Goal: Task Accomplishment & Management: Complete application form

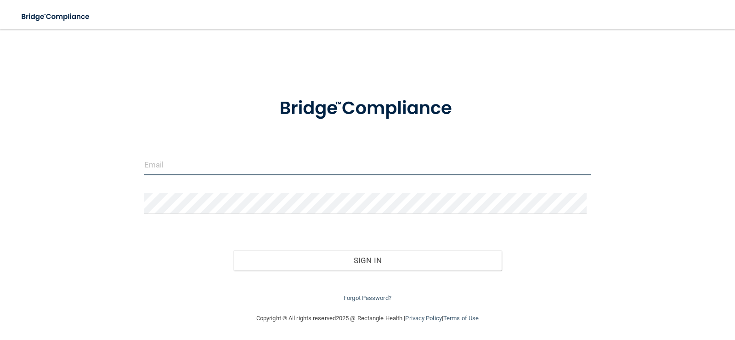
click at [202, 163] on input "email" at bounding box center [367, 164] width 447 height 21
type input "[PERSON_NAME][EMAIL_ADDRESS][DOMAIN_NAME]"
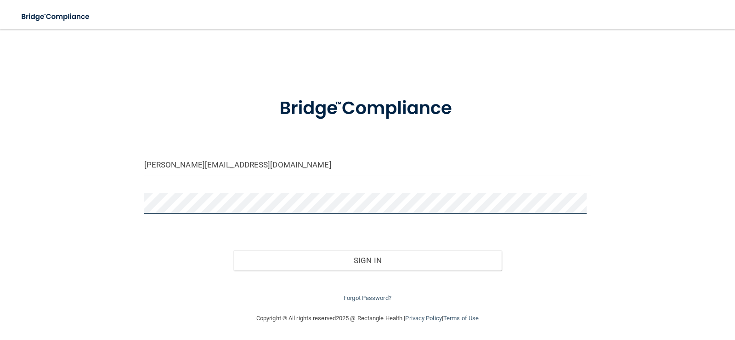
click at [233, 250] on button "Sign In" at bounding box center [367, 260] width 268 height 20
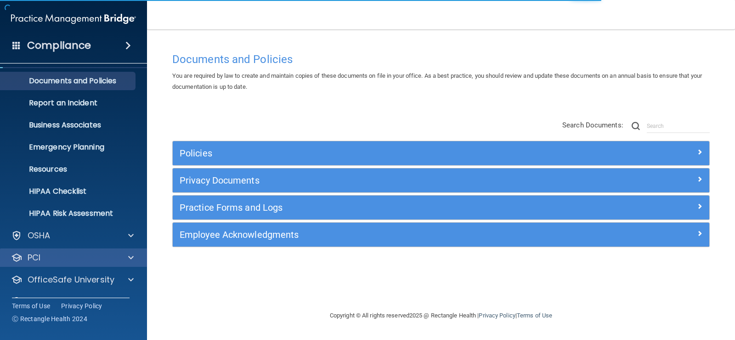
scroll to position [42, 0]
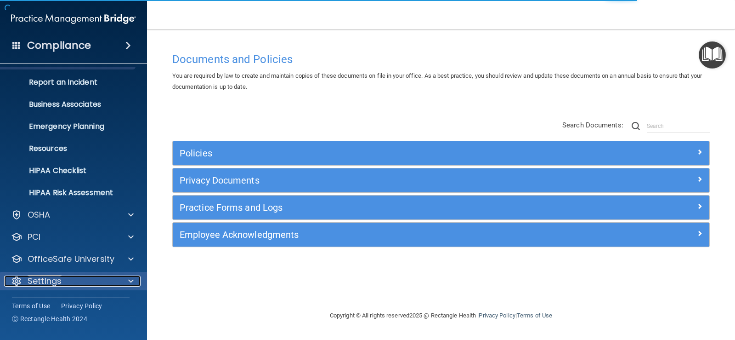
click at [131, 277] on span at bounding box center [131, 280] width 6 height 11
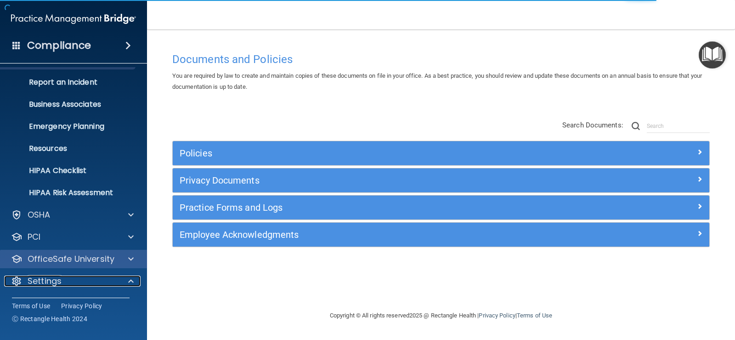
scroll to position [130, 0]
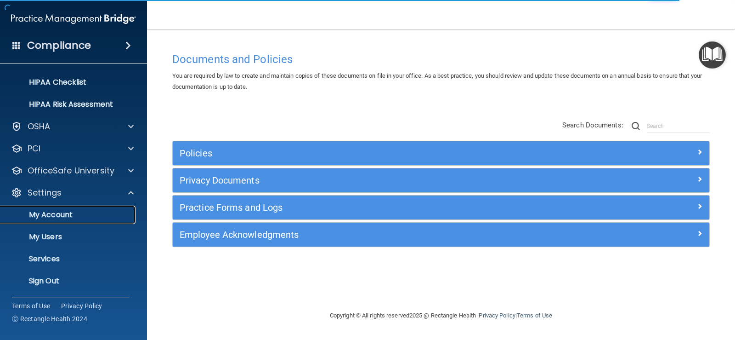
click at [65, 211] on p "My Account" at bounding box center [68, 214] width 125 height 9
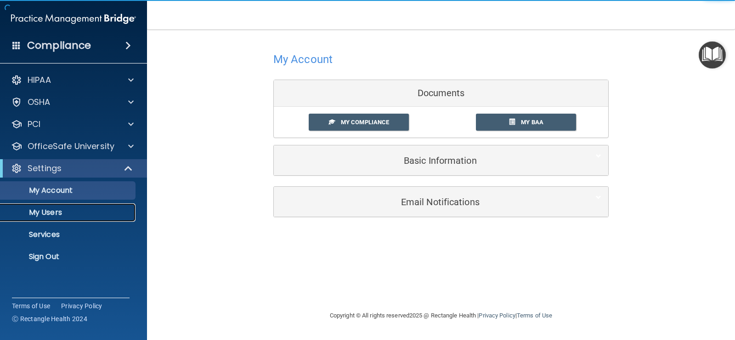
click at [46, 211] on p "My Users" at bounding box center [68, 212] width 125 height 9
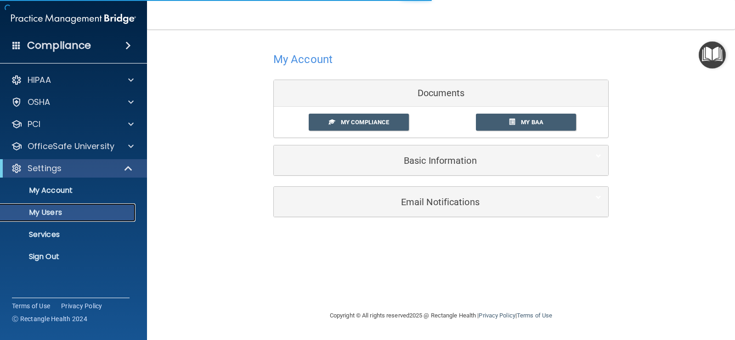
select select "20"
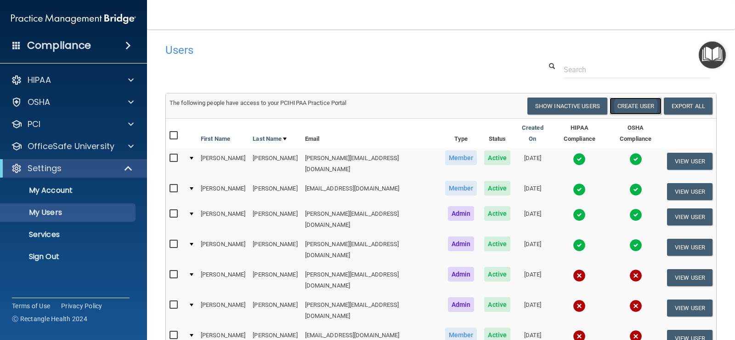
click at [611, 101] on button "Create User" at bounding box center [636, 105] width 52 height 17
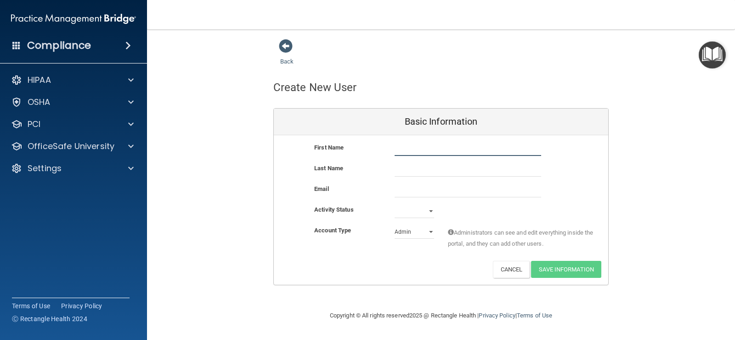
click at [423, 150] on input "text" at bounding box center [468, 149] width 147 height 14
click at [574, 165] on div "Last Name" at bounding box center [441, 170] width 335 height 14
drag, startPoint x: 421, startPoint y: 143, endPoint x: 395, endPoint y: 148, distance: 26.5
click at [391, 154] on div "Crystal Crystal" at bounding box center [468, 149] width 160 height 14
paste input "Burleigh"
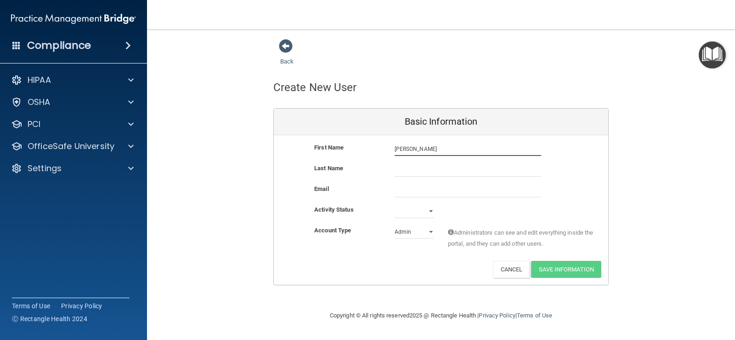
drag, startPoint x: 435, startPoint y: 149, endPoint x: 413, endPoint y: 147, distance: 22.2
click at [413, 147] on input "[PERSON_NAME]" at bounding box center [468, 149] width 147 height 14
type input "Crystal"
click at [403, 167] on input "text" at bounding box center [468, 170] width 147 height 14
paste input "Burleigh"
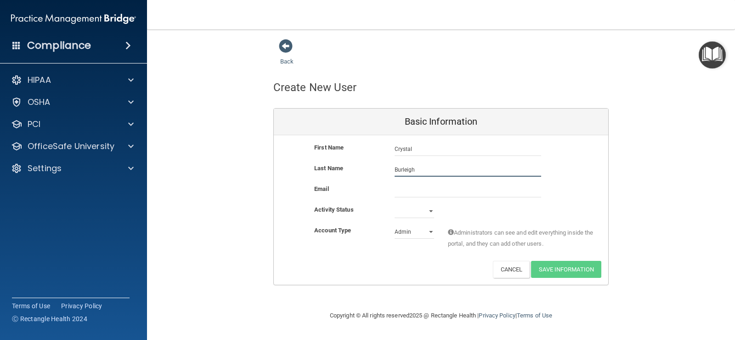
type input "Burleigh"
click at [405, 188] on input "email" at bounding box center [468, 190] width 147 height 14
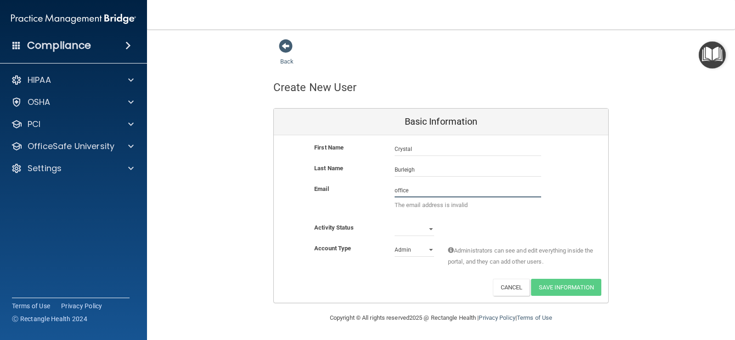
drag, startPoint x: 415, startPoint y: 188, endPoint x: 378, endPoint y: 194, distance: 37.8
click at [378, 194] on div "Email office The email address is invalid" at bounding box center [441, 199] width 335 height 32
paste input "@[DOMAIN_NAME]"
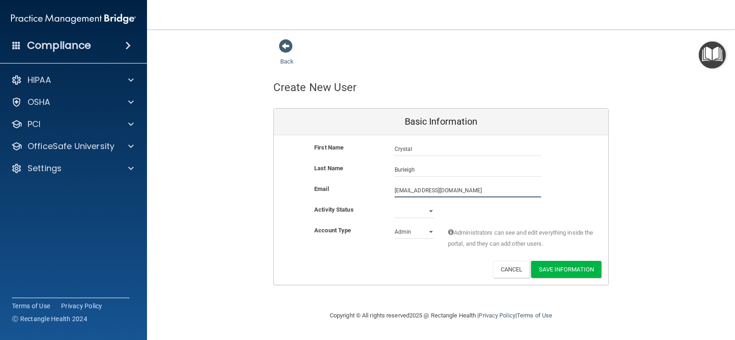
type input "[EMAIL_ADDRESS][DOMAIN_NAME]"
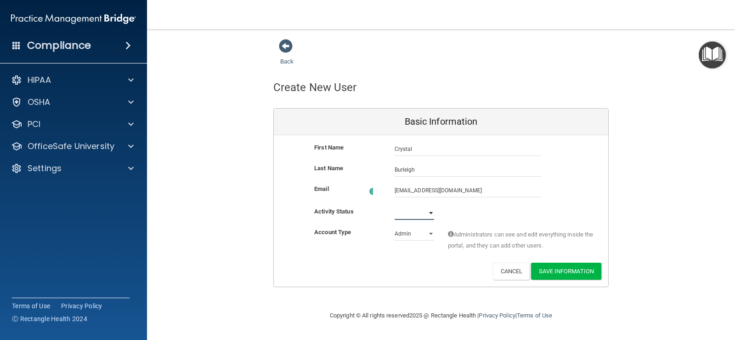
click at [433, 211] on select "Active Inactive" at bounding box center [415, 213] width 40 height 14
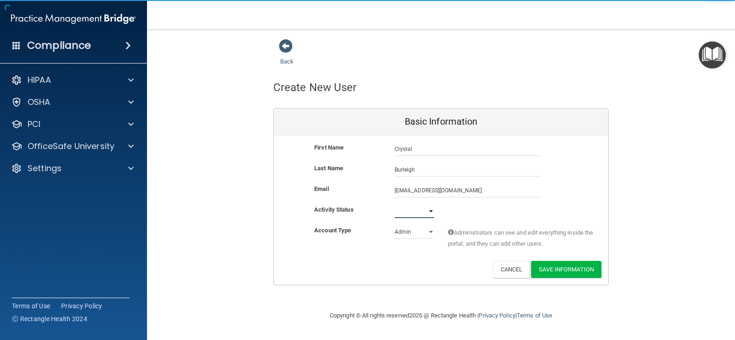
select select "active"
click at [395, 204] on select "Active Inactive" at bounding box center [415, 211] width 40 height 14
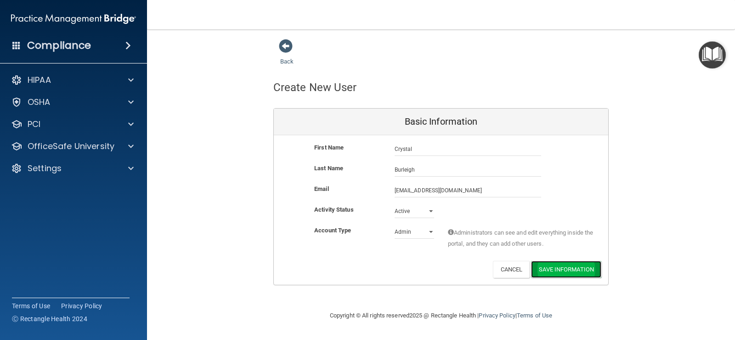
click at [558, 267] on button "Save Information" at bounding box center [566, 269] width 70 height 17
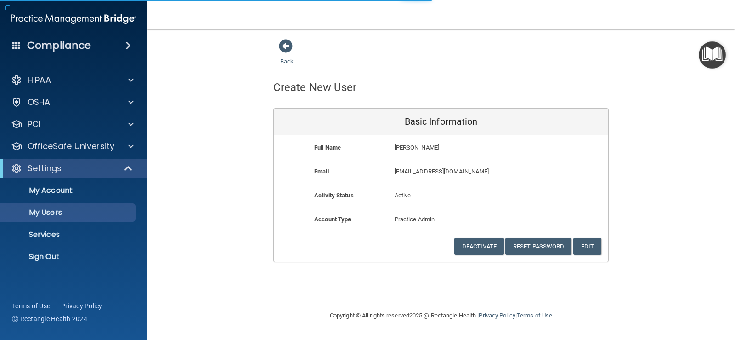
select select "20"
